Goal: Transaction & Acquisition: Purchase product/service

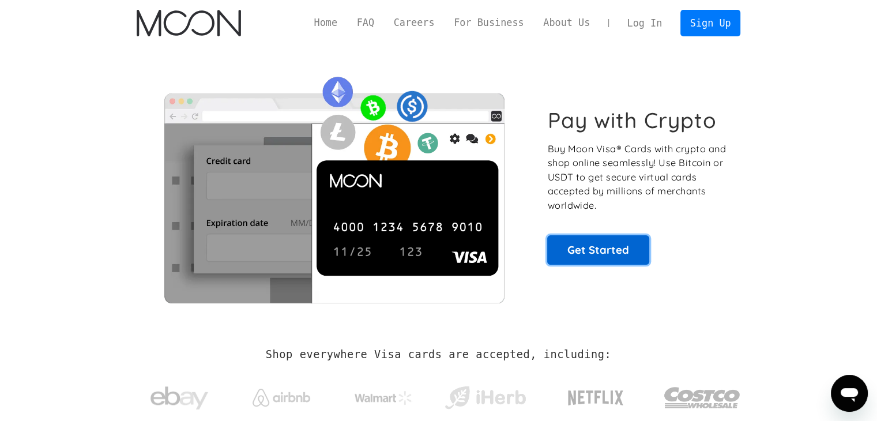
click at [594, 247] on link "Get Started" at bounding box center [598, 249] width 102 height 29
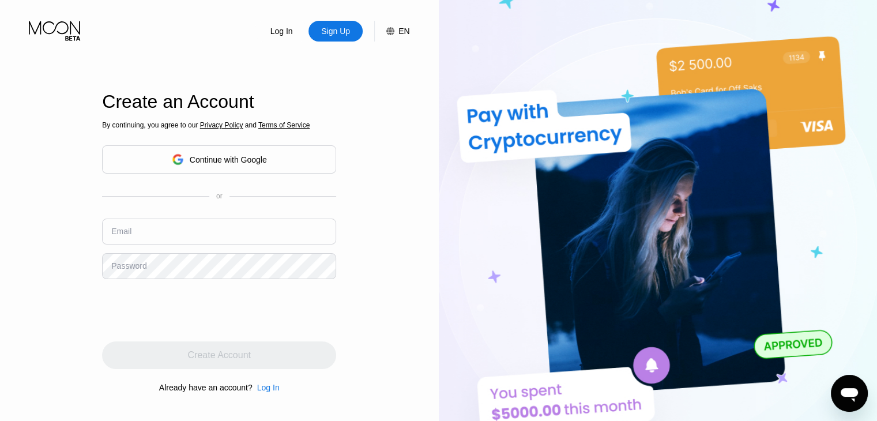
click at [217, 160] on div "Continue with Google" at bounding box center [228, 159] width 77 height 9
click at [212, 163] on div "Continue with Google" at bounding box center [228, 159] width 77 height 9
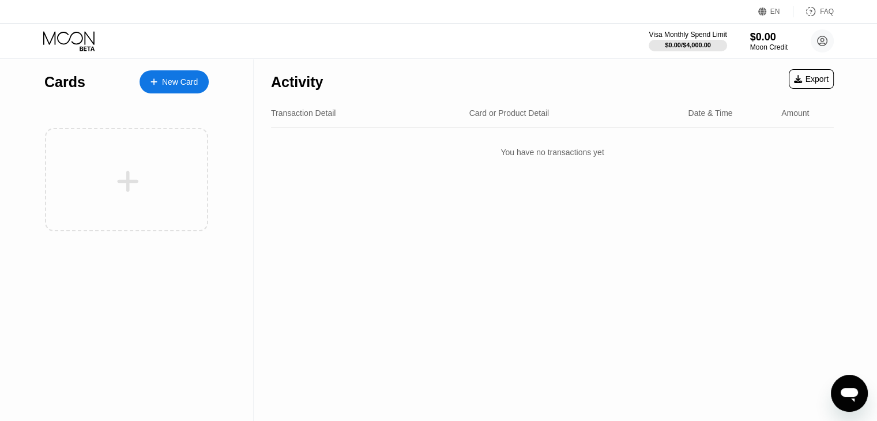
click at [186, 87] on div "New Card" at bounding box center [180, 82] width 36 height 10
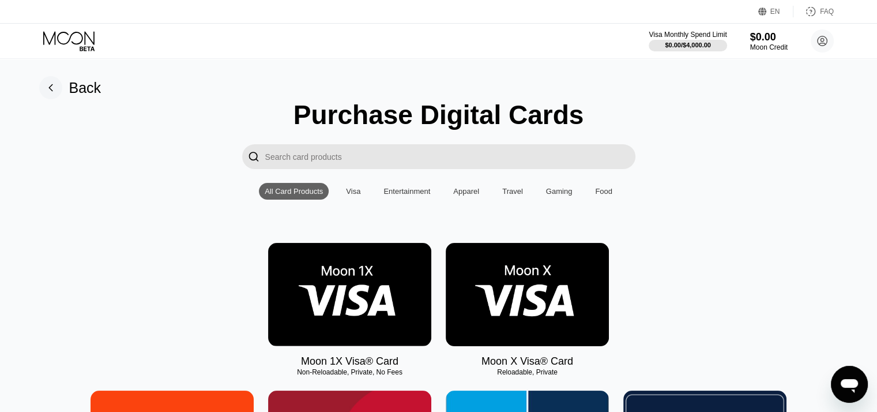
click at [356, 200] on div "Visa" at bounding box center [353, 191] width 26 height 17
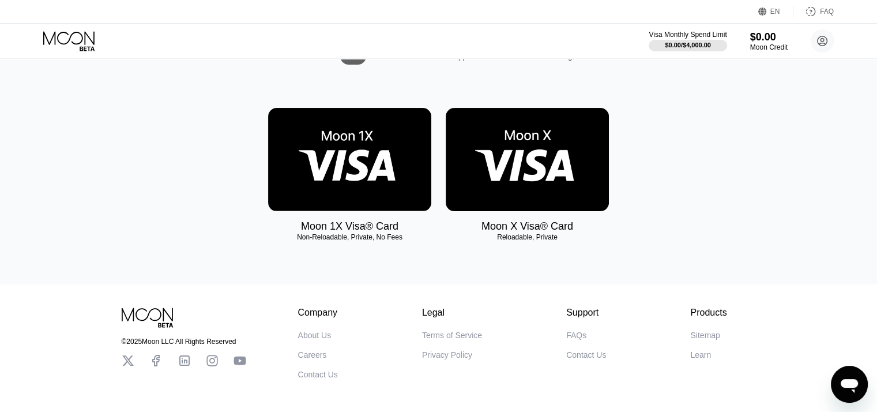
scroll to position [74, 0]
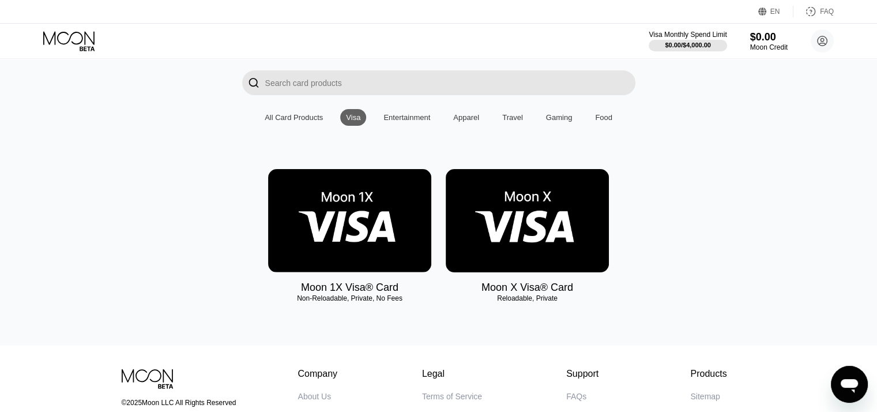
click at [337, 240] on img at bounding box center [349, 220] width 163 height 103
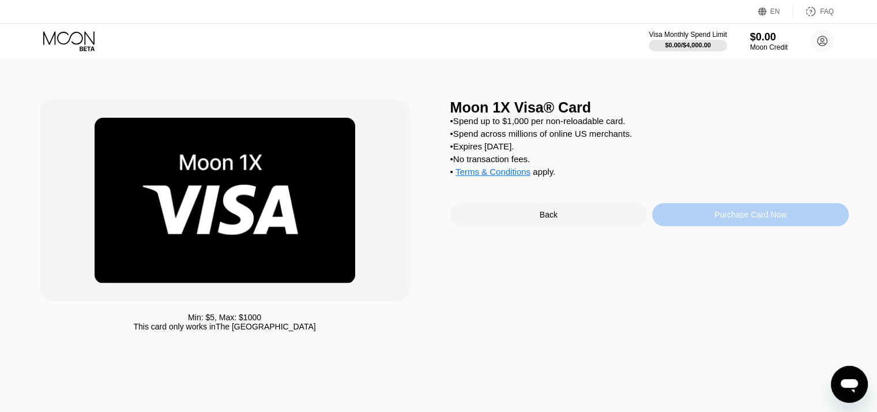
click at [682, 225] on div "Purchase Card Now" at bounding box center [750, 214] width 197 height 23
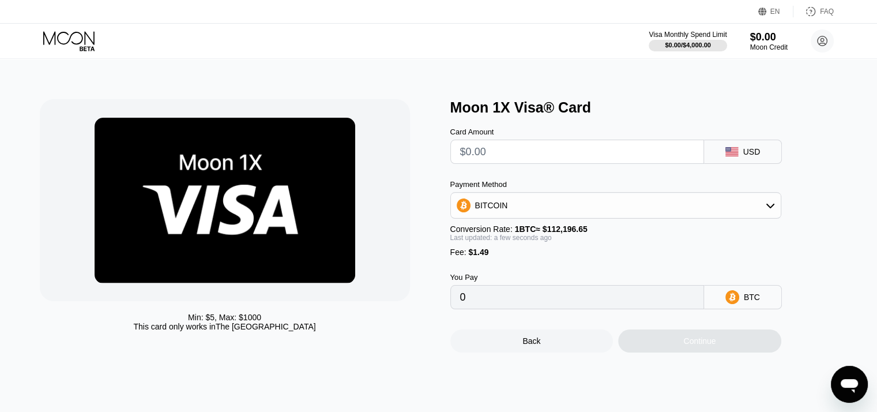
click at [550, 144] on input "text" at bounding box center [577, 151] width 234 height 23
type input "$0"
type input "0.00001329"
type input "$0"
click at [695, 217] on div "BITCOIN" at bounding box center [616, 205] width 330 height 23
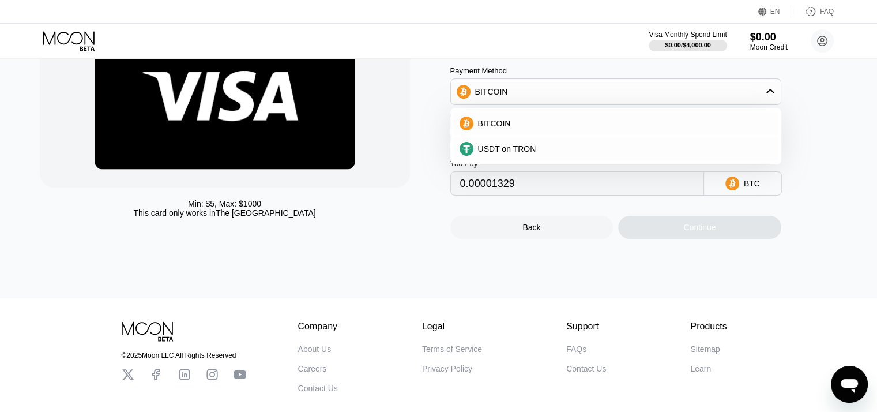
scroll to position [115, 0]
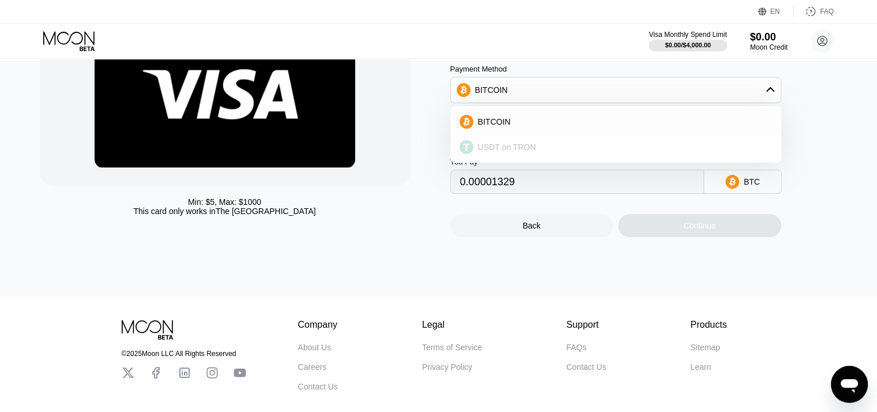
click at [600, 159] on div "USDT on TRON" at bounding box center [616, 147] width 324 height 23
type input "1.51"
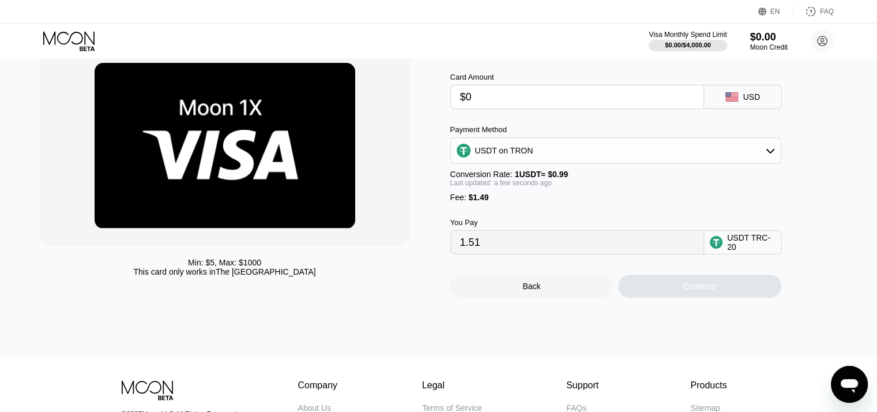
scroll to position [0, 0]
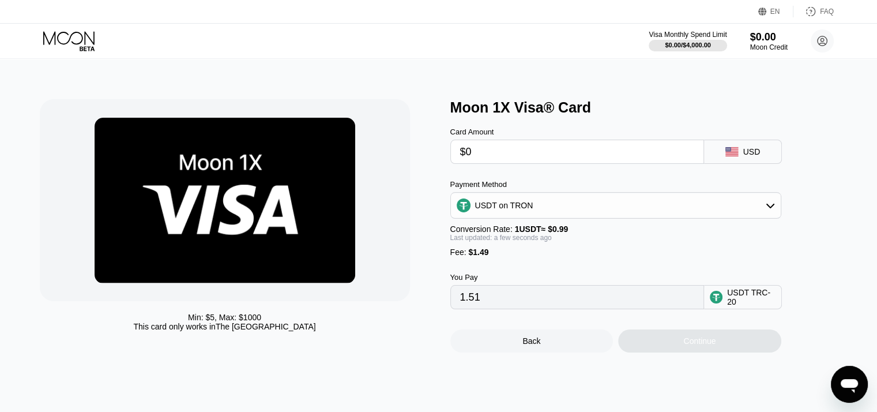
click at [668, 349] on div "Continue" at bounding box center [699, 340] width 163 height 23
click at [632, 153] on input "$0" at bounding box center [577, 151] width 234 height 23
type input "0.00"
type input "$1"
type input "2.52"
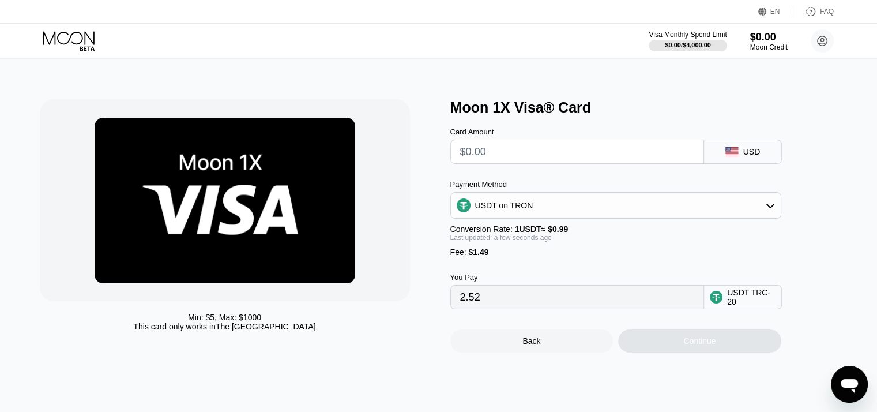
type input "0.00"
type input "$5"
type input "6.56"
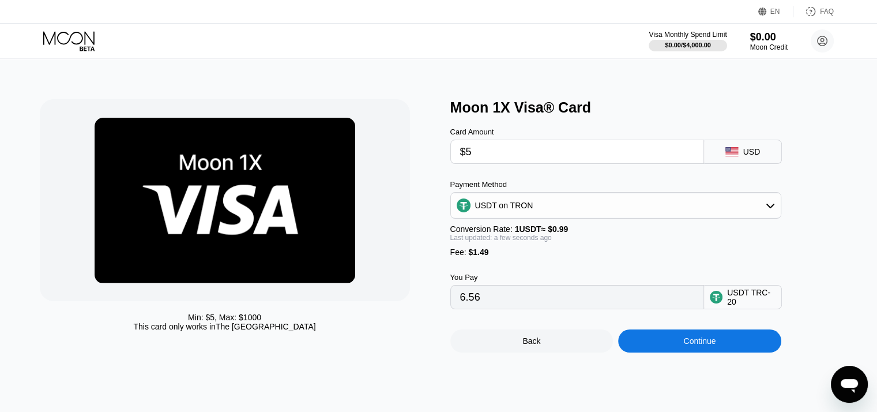
type input "$5"
click at [667, 350] on div "Continue" at bounding box center [699, 340] width 163 height 23
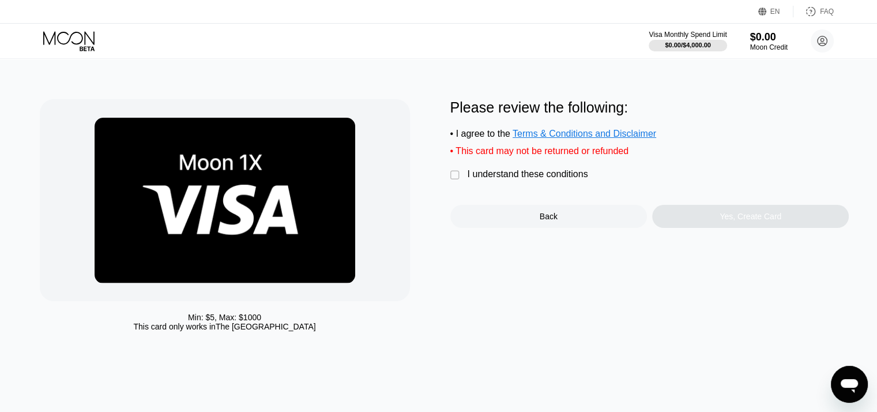
click at [508, 179] on div "I understand these conditions" at bounding box center [528, 174] width 121 height 10
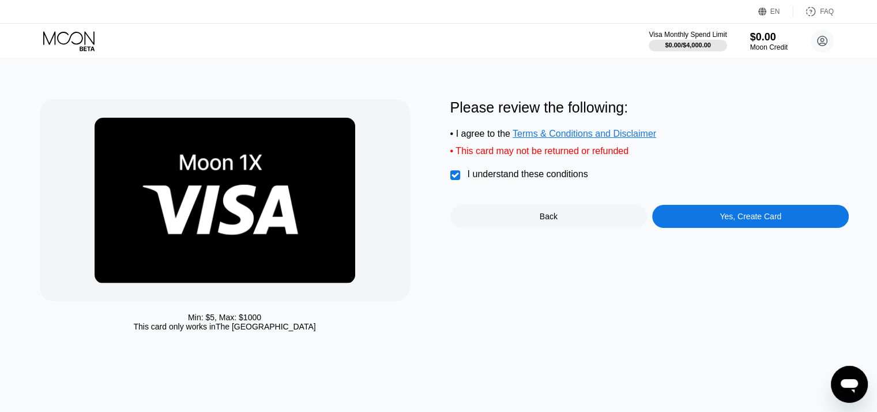
click at [728, 221] on div "Yes, Create Card" at bounding box center [751, 216] width 62 height 9
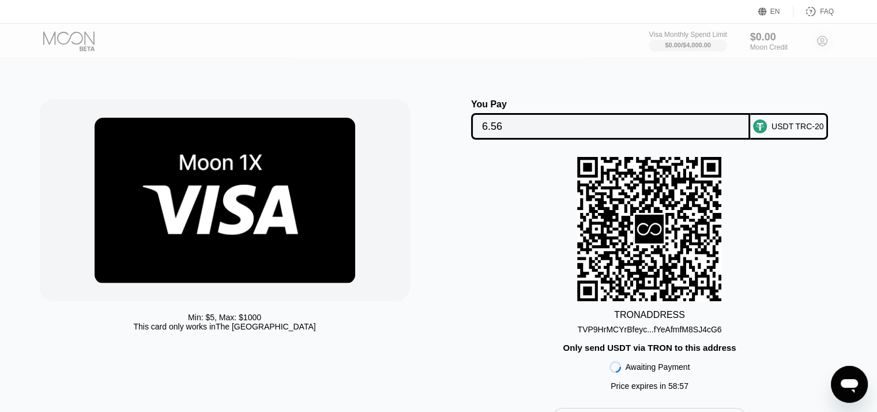
scroll to position [58, 0]
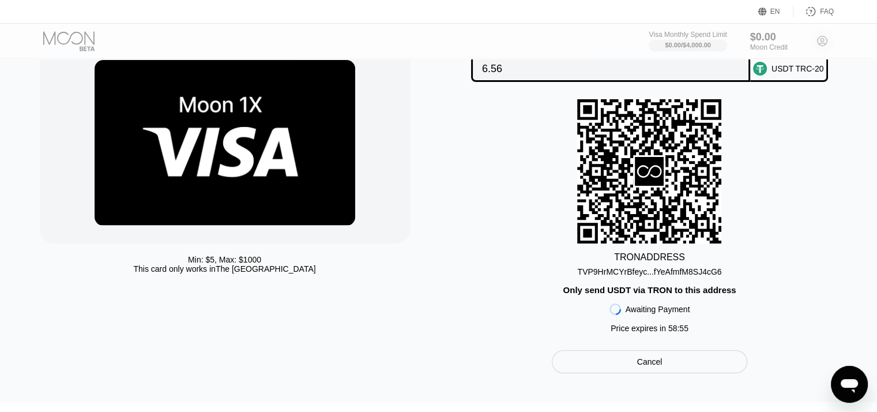
click at [678, 276] on div "TVP9HrMCYrBfeyc...fYeAfmfM8SJ4cG6" at bounding box center [649, 271] width 144 height 9
click at [642, 217] on icon at bounding box center [649, 171] width 144 height 141
drag, startPoint x: 658, startPoint y: 186, endPoint x: 680, endPoint y: 140, distance: 50.8
click at [680, 140] on div "TRON ADDRESS TVP9HrMCYrBfeyc...fYeAfmfM8SJ4cG6 Only send USDT via TRON to this …" at bounding box center [650, 218] width 399 height 239
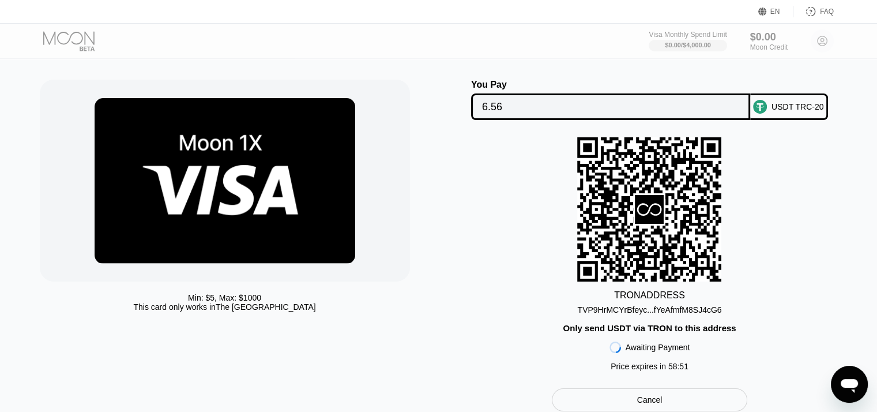
scroll to position [0, 0]
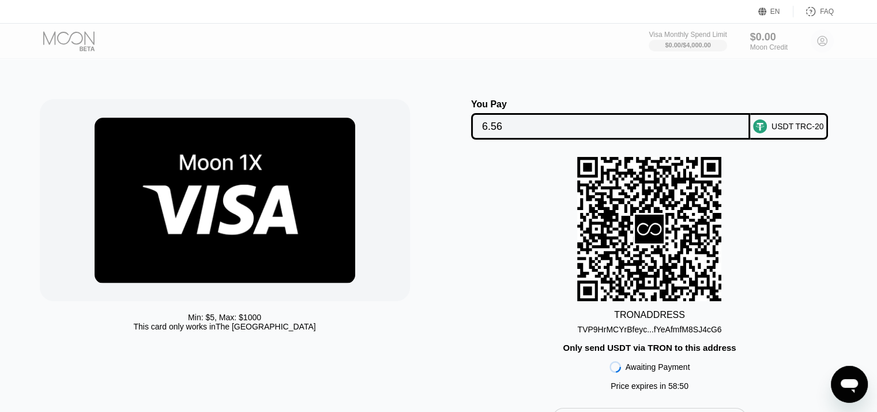
drag, startPoint x: 669, startPoint y: 263, endPoint x: 587, endPoint y: 273, distance: 82.5
click at [588, 283] on icon at bounding box center [649, 229] width 144 height 141
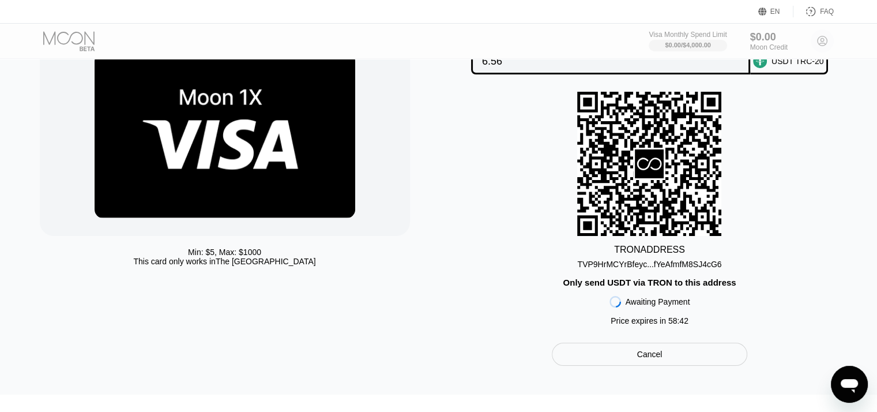
scroll to position [115, 0]
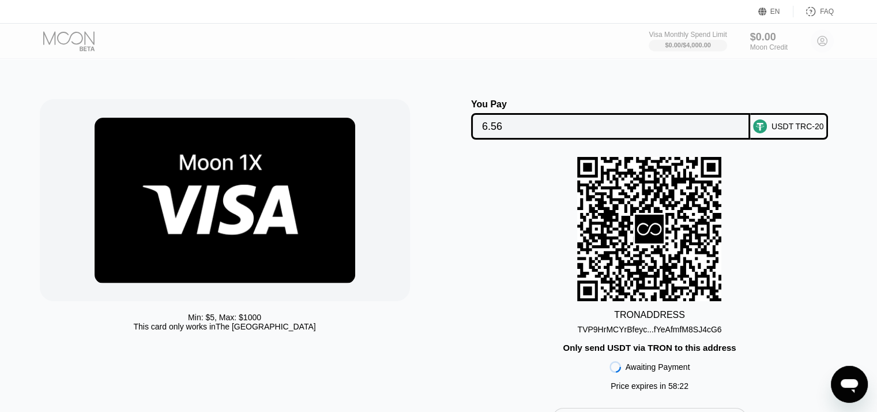
click at [639, 258] on icon at bounding box center [649, 229] width 144 height 141
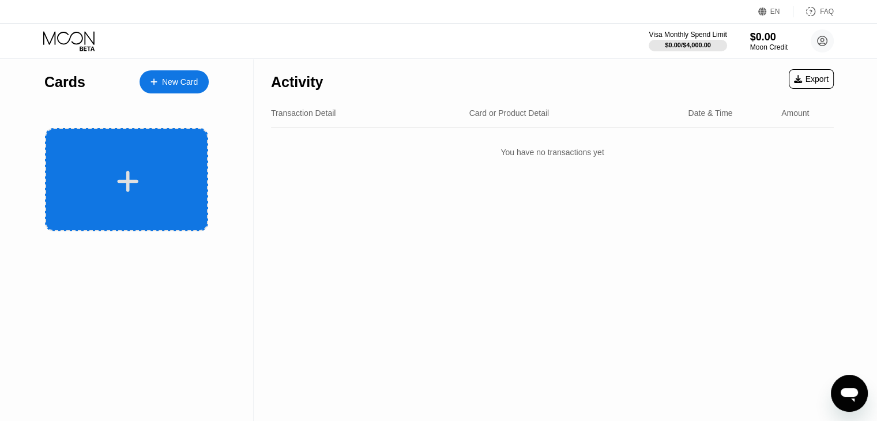
click at [171, 176] on div at bounding box center [128, 181] width 143 height 26
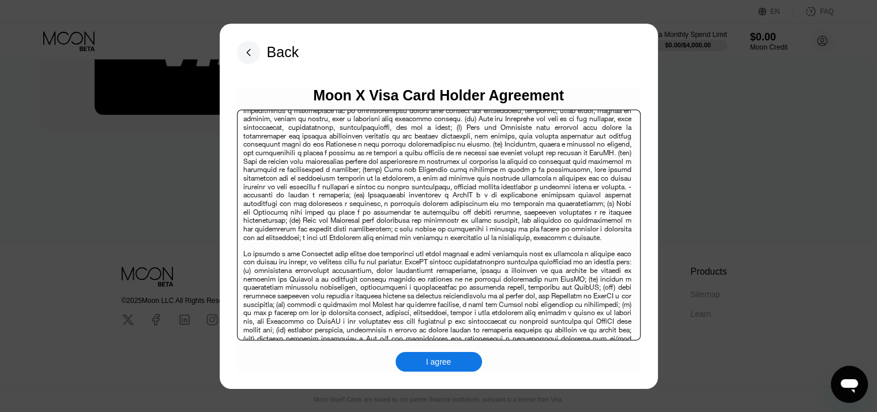
scroll to position [7484, 0]
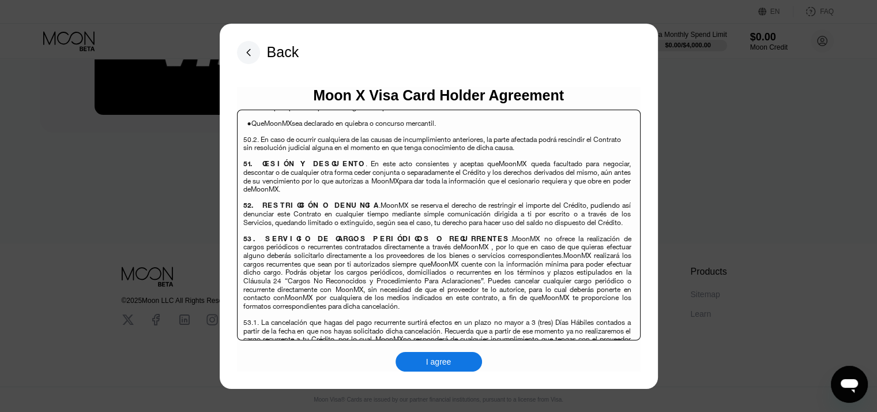
click at [456, 365] on div "I agree" at bounding box center [439, 362] width 87 height 20
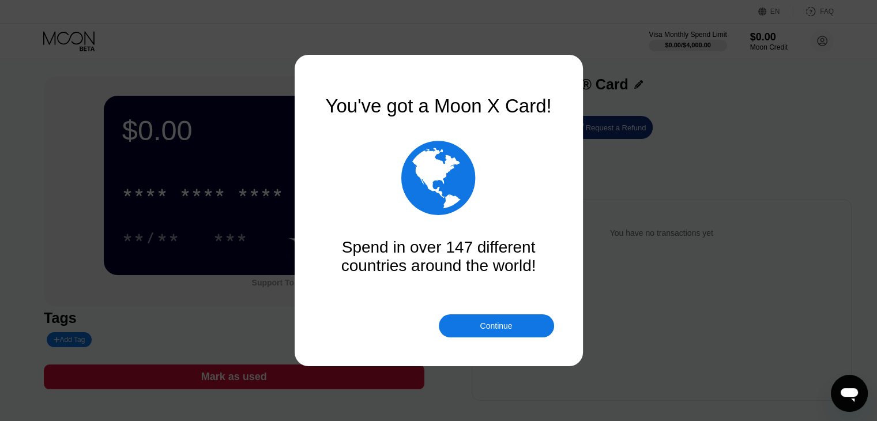
click at [512, 328] on div "Continue" at bounding box center [496, 325] width 32 height 9
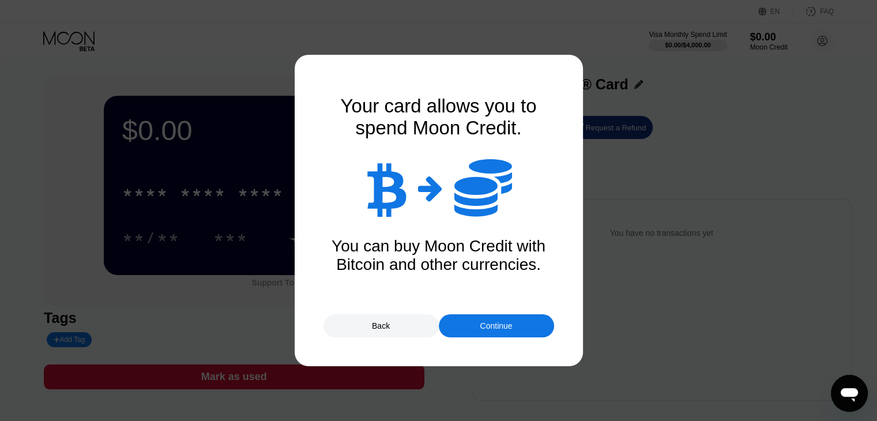
click at [512, 329] on div "Continue" at bounding box center [496, 325] width 32 height 9
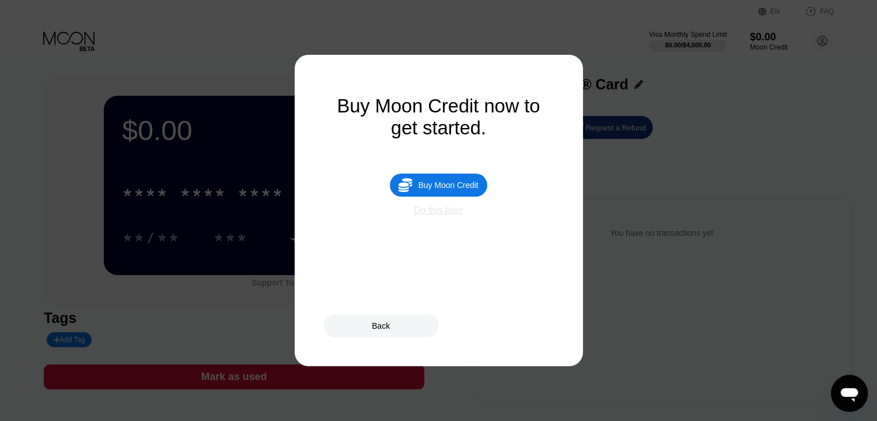
click at [436, 216] on div "Do this later" at bounding box center [438, 210] width 49 height 10
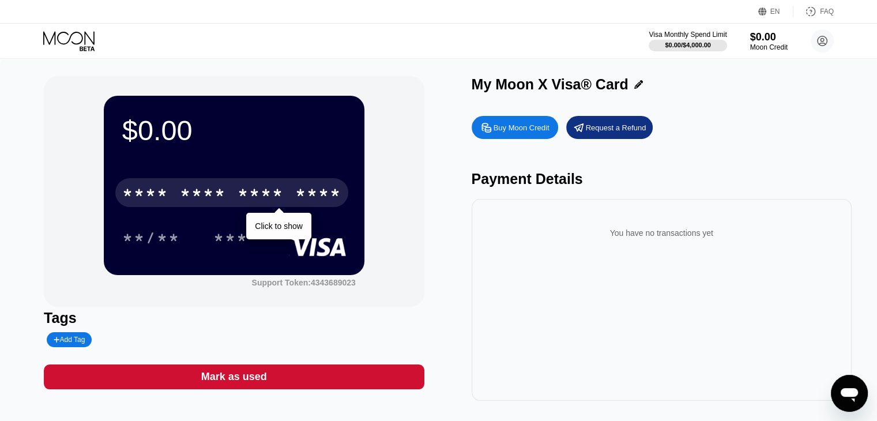
click at [247, 190] on div "* * * *" at bounding box center [261, 194] width 46 height 18
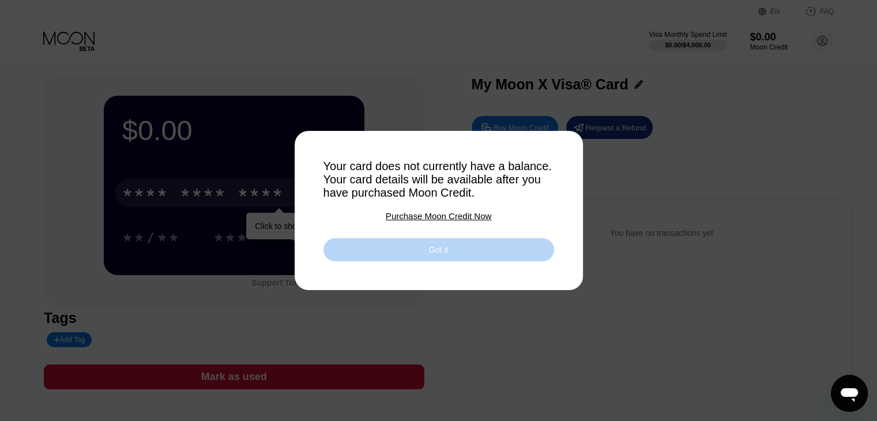
click at [384, 257] on div "Got it" at bounding box center [439, 249] width 231 height 23
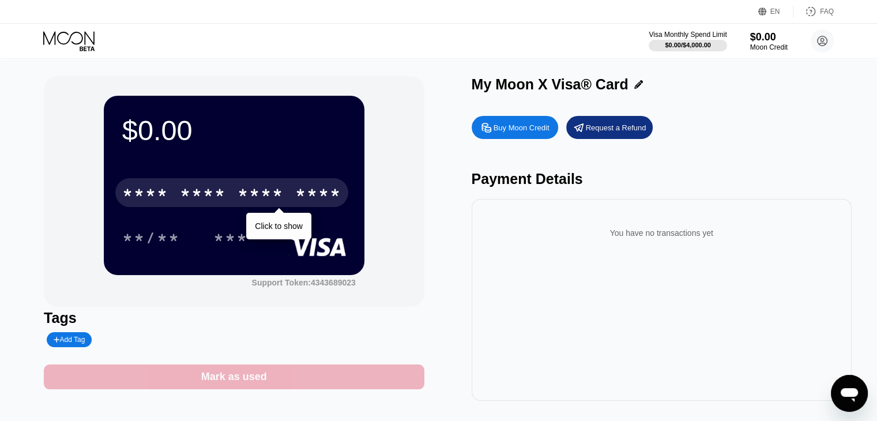
click at [373, 388] on div "Mark as used" at bounding box center [234, 377] width 380 height 25
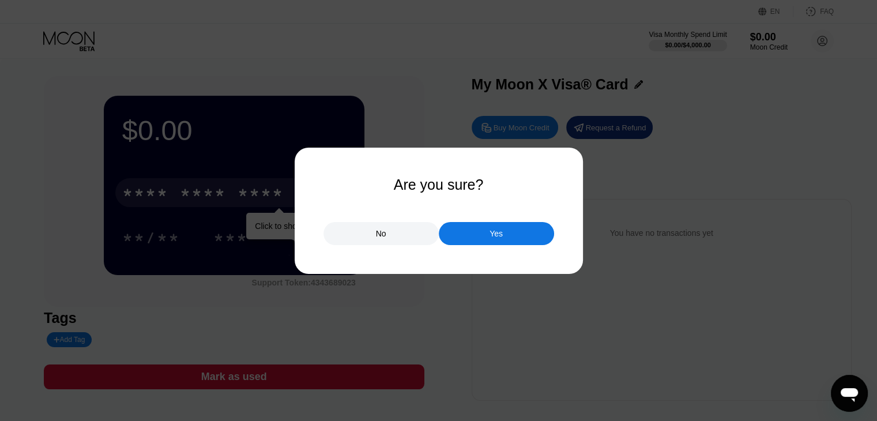
click at [501, 238] on div "Yes" at bounding box center [496, 233] width 13 height 10
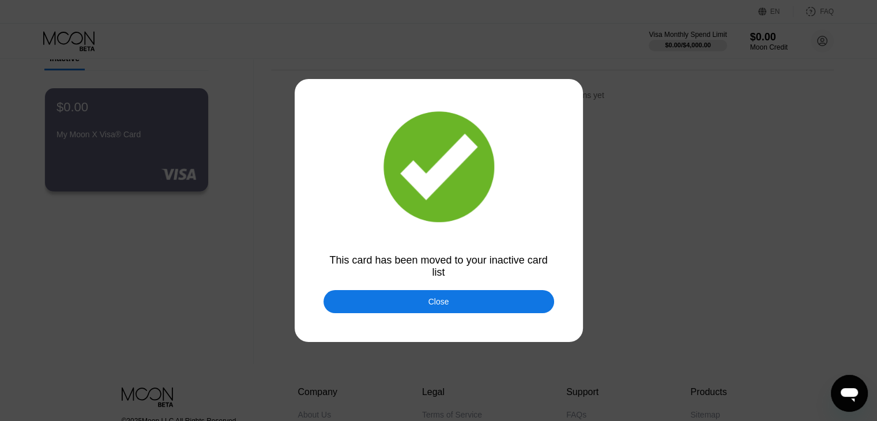
scroll to position [58, 0]
click at [445, 303] on div "Close" at bounding box center [439, 301] width 21 height 9
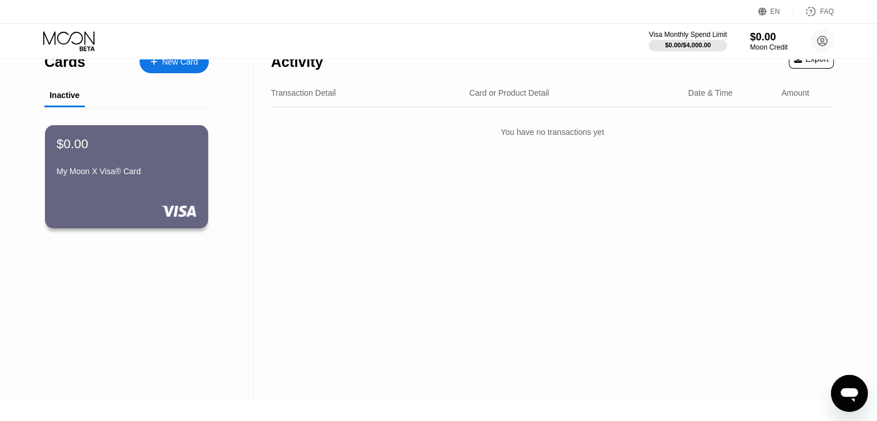
scroll to position [0, 0]
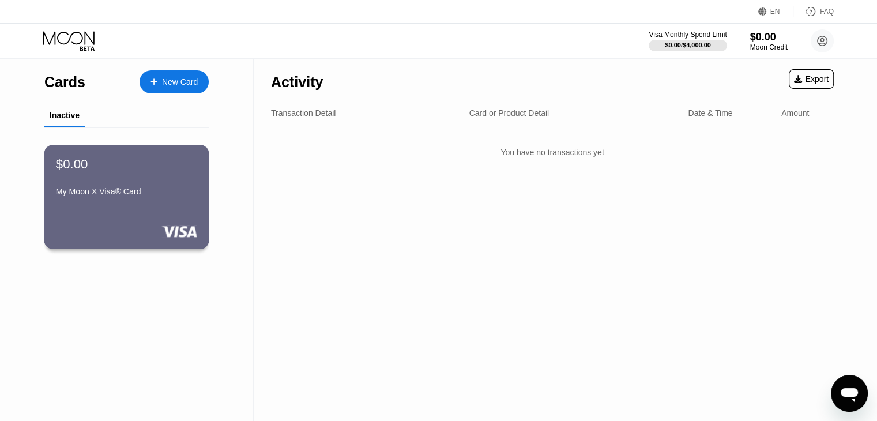
click at [192, 209] on div "$0.00 My Moon X Visa® Card" at bounding box center [126, 197] width 165 height 104
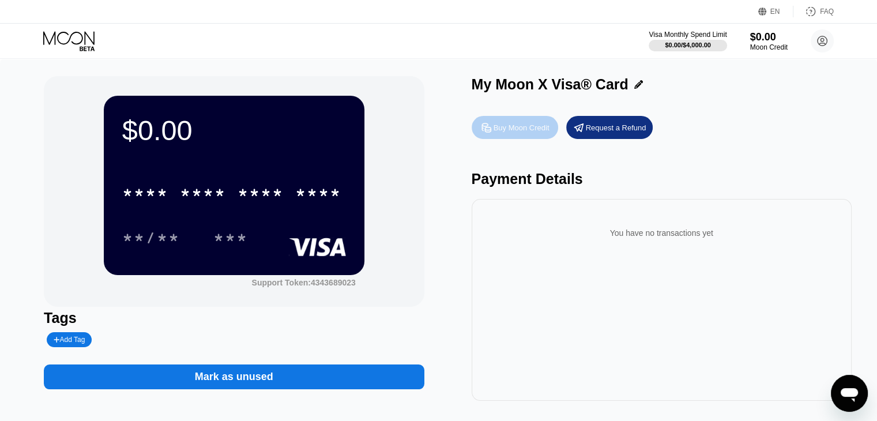
click at [523, 129] on div "Buy Moon Credit" at bounding box center [522, 128] width 56 height 10
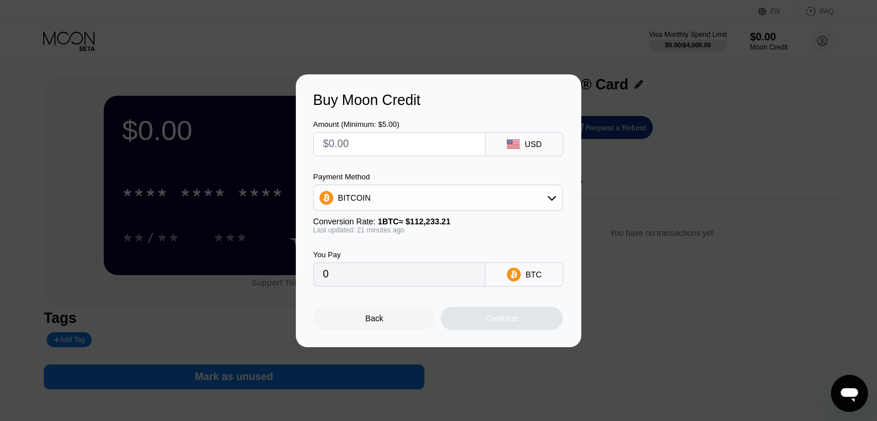
click at [424, 147] on input "text" at bounding box center [399, 144] width 153 height 23
click at [522, 139] on div "USD" at bounding box center [525, 144] width 78 height 24
click at [526, 141] on div "USD" at bounding box center [525, 144] width 78 height 24
click at [525, 141] on div "USD" at bounding box center [525, 144] width 78 height 24
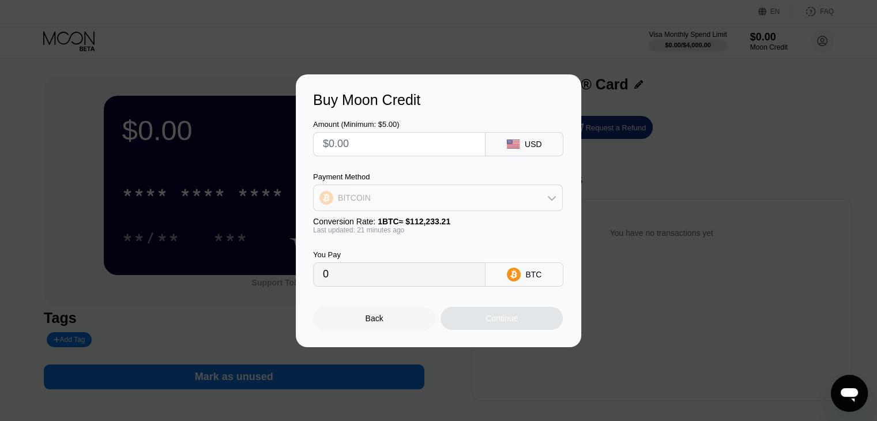
click at [417, 205] on div "BITCOIN" at bounding box center [438, 197] width 249 height 23
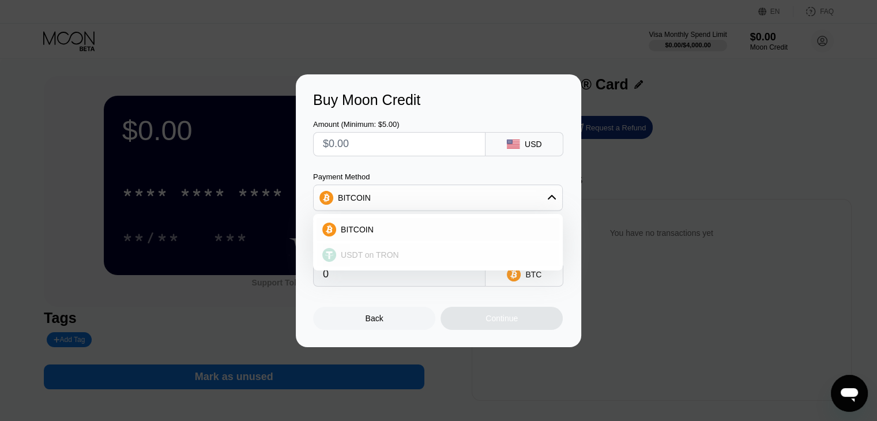
click at [389, 259] on span "USDT on TRON" at bounding box center [370, 254] width 58 height 9
type input "0.00"
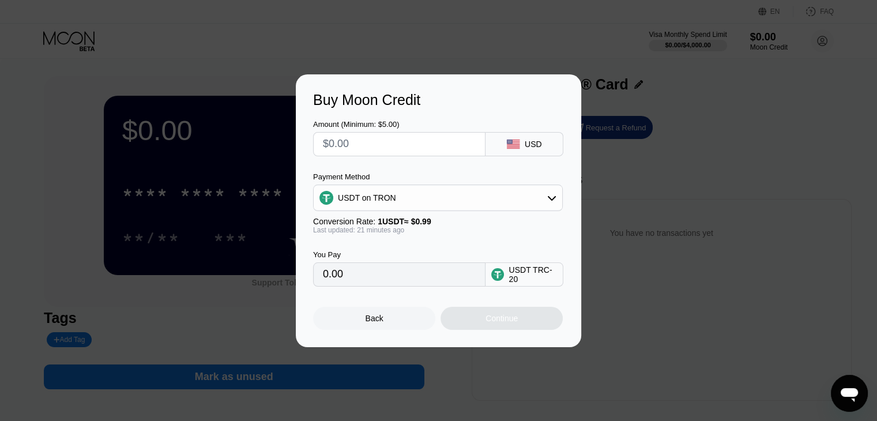
click at [407, 278] on input "0.00" at bounding box center [399, 274] width 153 height 23
click at [370, 328] on div "Back" at bounding box center [374, 318] width 122 height 23
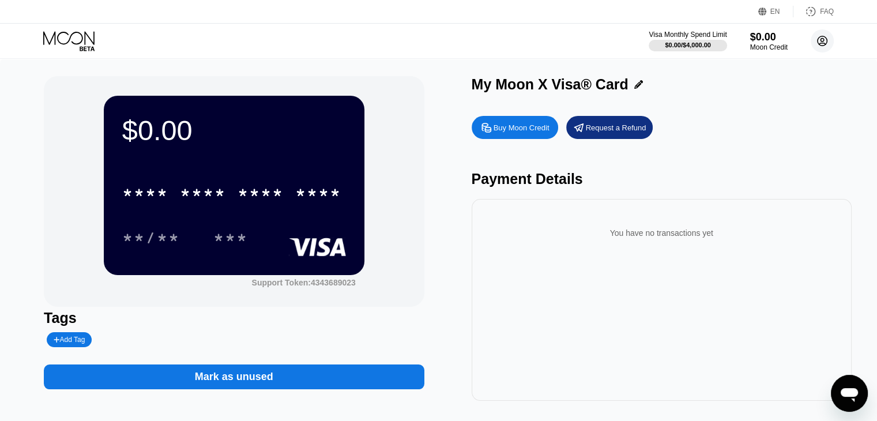
click at [820, 31] on circle at bounding box center [822, 40] width 23 height 23
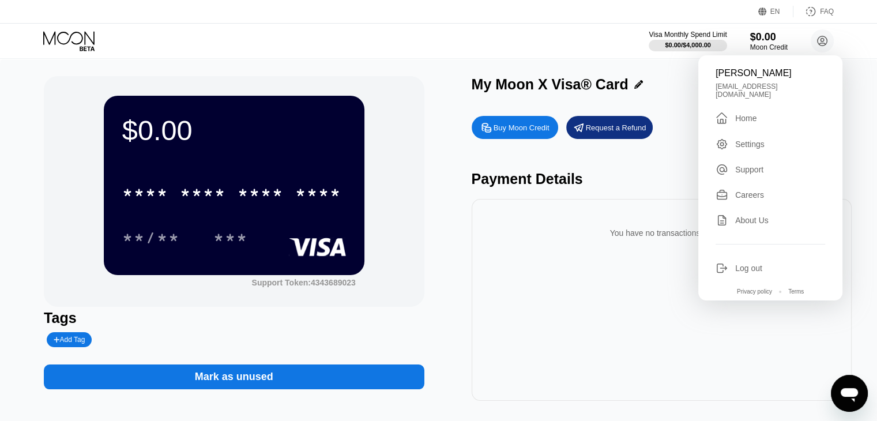
click at [760, 111] on div " Home" at bounding box center [771, 118] width 110 height 14
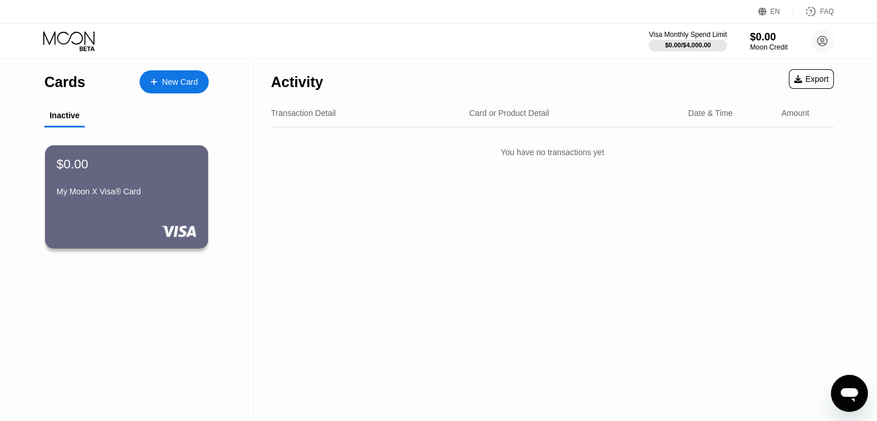
click at [474, 167] on div "You have no transactions yet" at bounding box center [552, 152] width 563 height 32
click at [813, 81] on div "Export" at bounding box center [811, 78] width 35 height 9
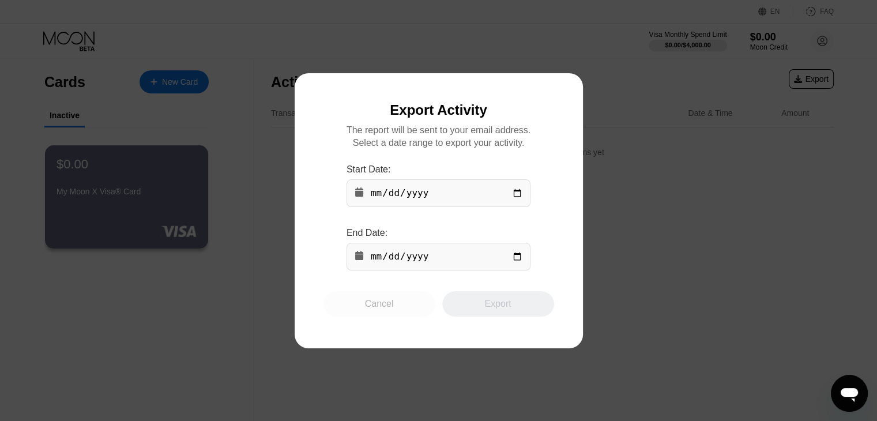
click at [387, 305] on div "Cancel" at bounding box center [379, 304] width 29 height 12
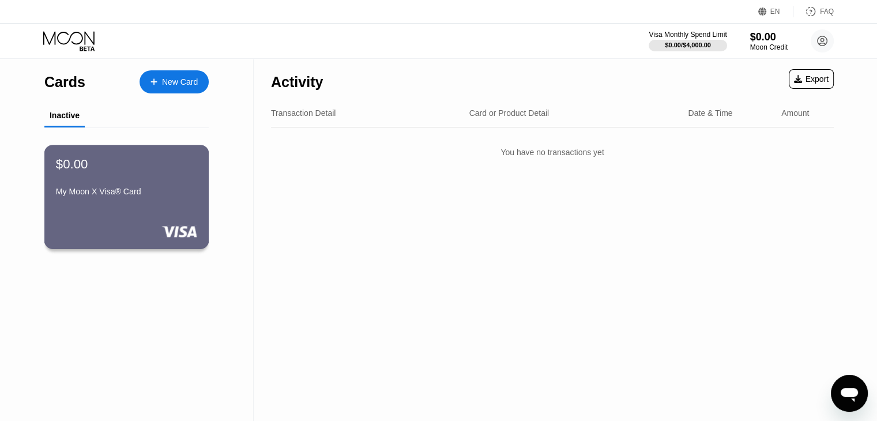
click at [184, 201] on div "My Moon X Visa® Card" at bounding box center [126, 194] width 141 height 14
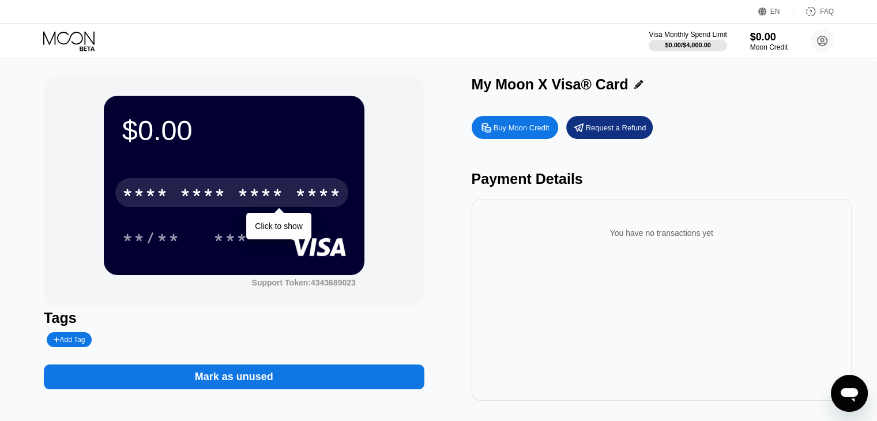
click at [250, 198] on div "* * * *" at bounding box center [261, 194] width 46 height 18
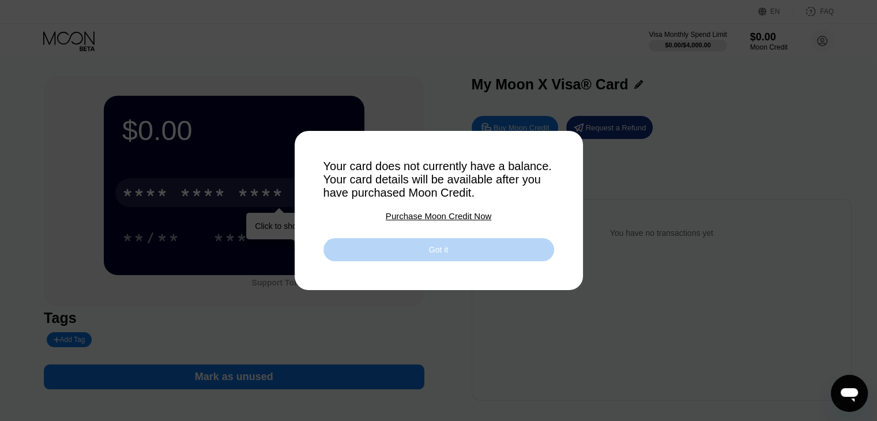
click at [447, 260] on div "Got it" at bounding box center [439, 249] width 231 height 23
